Goal: Navigation & Orientation: Find specific page/section

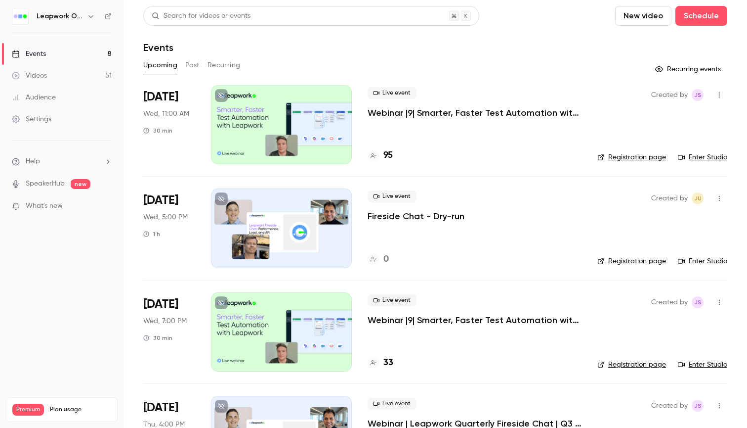
click at [615, 18] on button "New video" at bounding box center [643, 16] width 56 height 20
click at [455, 71] on div at bounding box center [373, 214] width 747 height 428
drag, startPoint x: 481, startPoint y: 70, endPoint x: 452, endPoint y: 54, distance: 33.0
